Goal: Find specific page/section: Find specific page/section

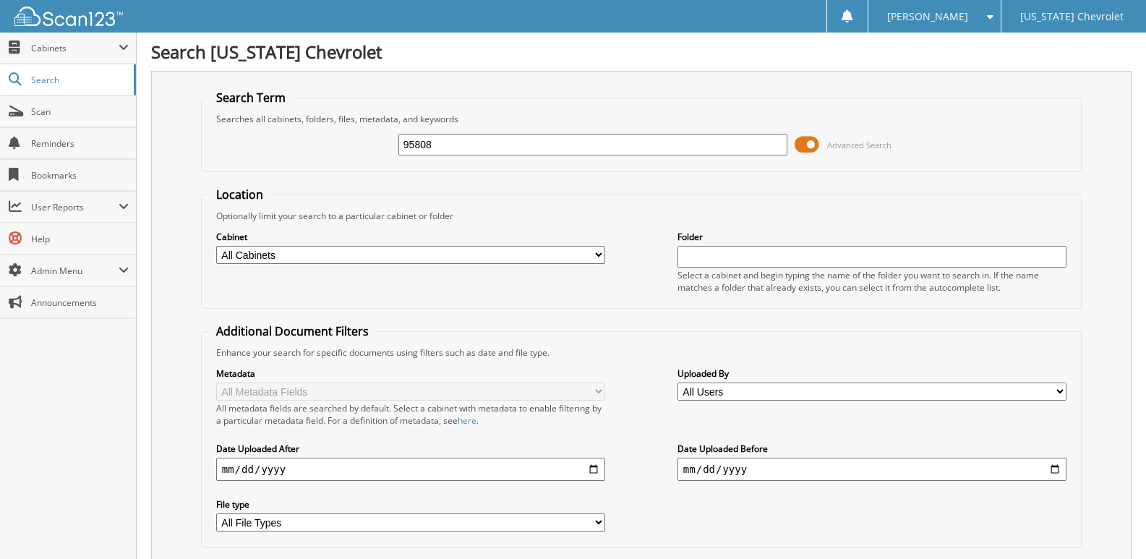
type input "95808"
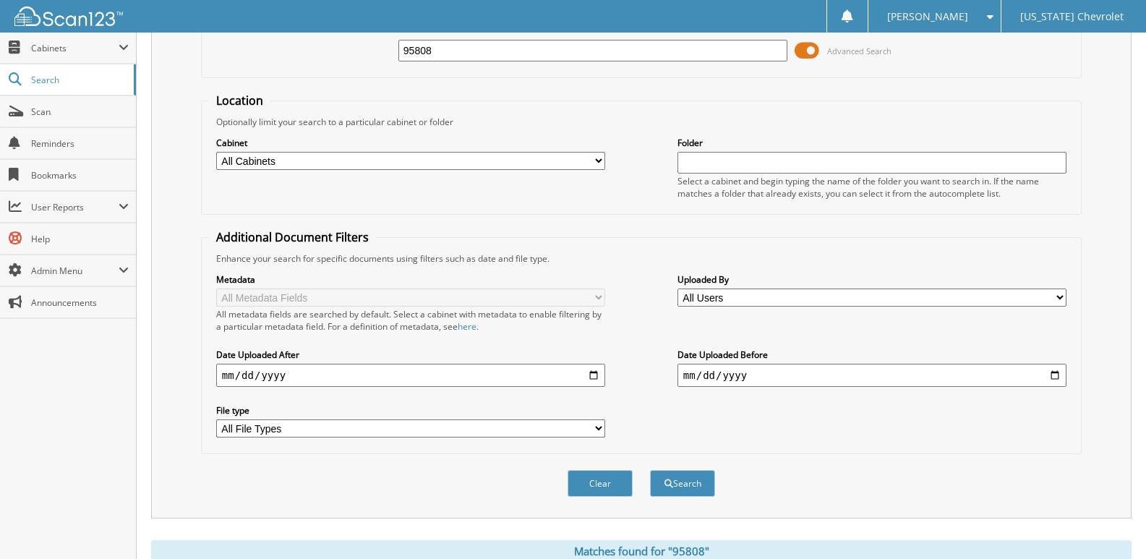
scroll to position [434, 0]
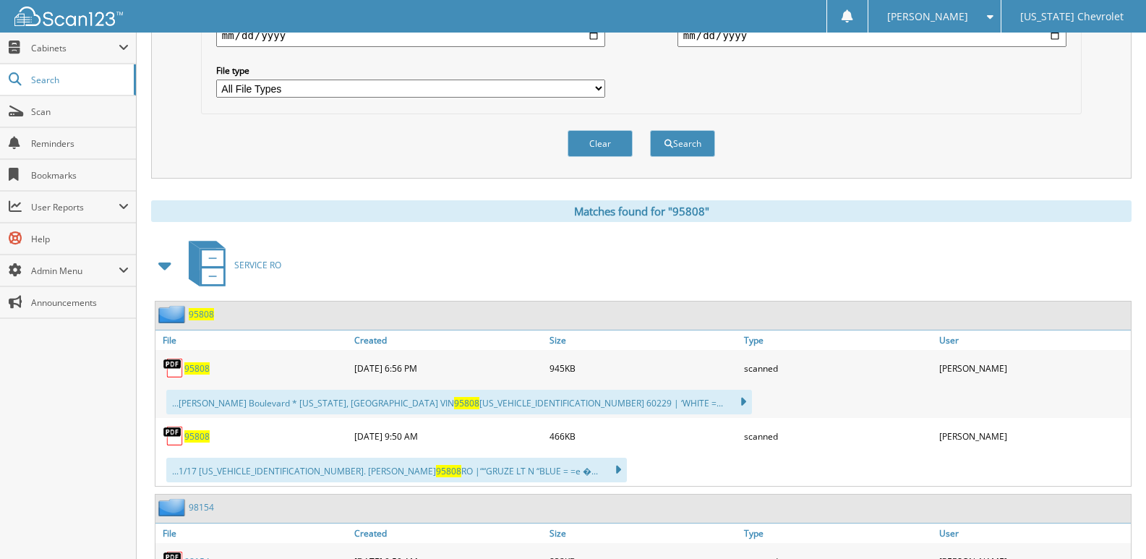
click at [196, 368] on span "95808" at bounding box center [196, 368] width 25 height 12
click at [986, 22] on div "[PERSON_NAME]" at bounding box center [935, 16] width 118 height 33
click at [969, 64] on link "Logout" at bounding box center [935, 70] width 132 height 25
